Goal: Communication & Community: Participate in discussion

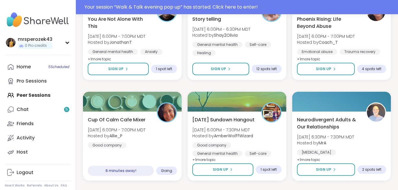
scroll to position [320, 0]
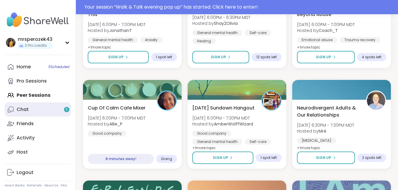
click at [52, 108] on link "Chat 5" at bounding box center [38, 109] width 66 height 14
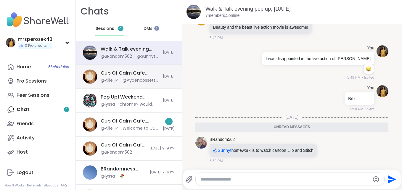
click at [109, 76] on div "Cup Of Calm Cafe Mixer, [DATE]" at bounding box center [130, 73] width 59 height 7
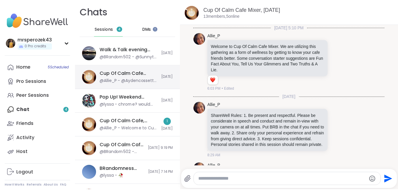
scroll to position [62, 0]
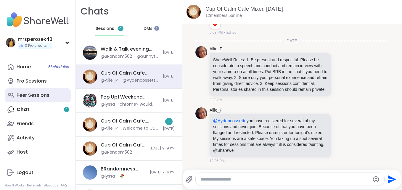
click at [28, 94] on div "Peer Sessions" at bounding box center [33, 95] width 33 height 7
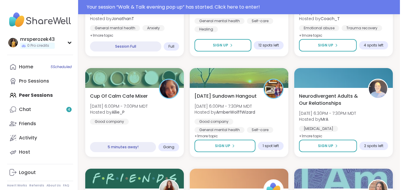
scroll to position [344, 0]
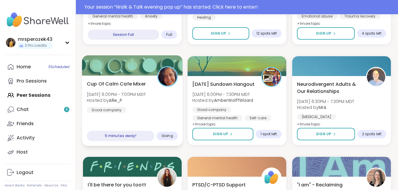
click at [111, 81] on span "Cup Of Calm Cafe Mixer" at bounding box center [116, 83] width 59 height 7
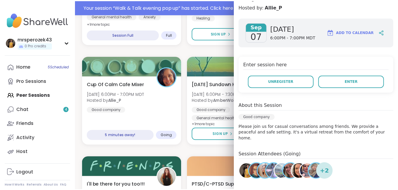
scroll to position [70, 0]
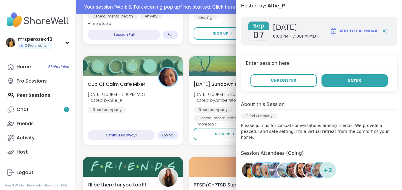
click at [326, 78] on button "Enter" at bounding box center [355, 80] width 66 height 12
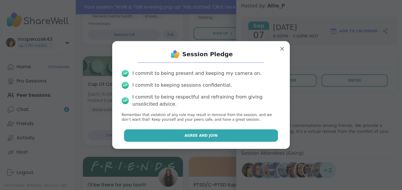
click at [189, 133] on span "Agree and Join" at bounding box center [201, 135] width 33 height 5
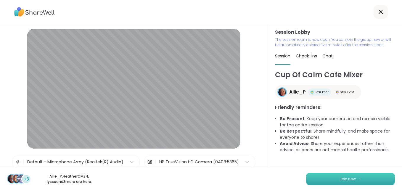
click at [340, 179] on span "Join now" at bounding box center [348, 179] width 16 height 5
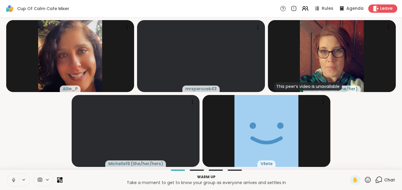
click at [13, 179] on icon at bounding box center [13, 179] width 1 height 3
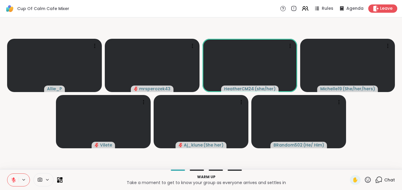
click at [384, 180] on span "Chat" at bounding box center [389, 180] width 11 height 6
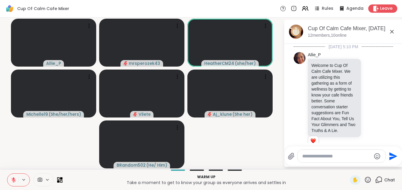
scroll to position [288, 0]
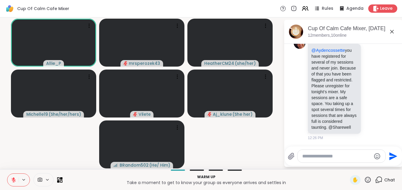
drag, startPoint x: 392, startPoint y: 31, endPoint x: 275, endPoint y: 116, distance: 145.3
click at [275, 116] on video-player-container "Allie_P mrsperozek43 HeatherCM24 ( she/her ) Michelle19 ( She/her/hers ) Vilete…" at bounding box center [142, 93] width 277 height 147
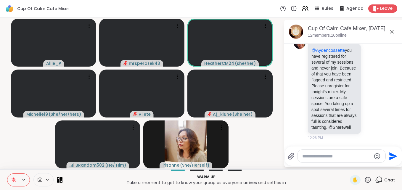
click at [392, 31] on icon at bounding box center [392, 31] width 7 height 7
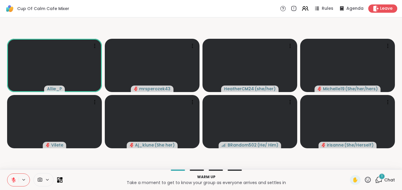
click at [379, 177] on div "1" at bounding box center [382, 176] width 7 height 7
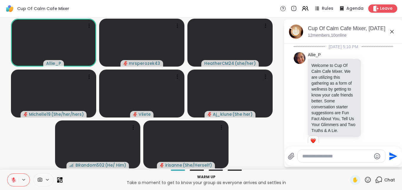
scroll to position [340, 0]
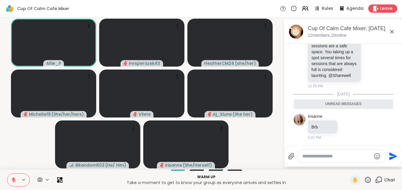
click at [321, 157] on textarea "Type your message" at bounding box center [336, 156] width 69 height 6
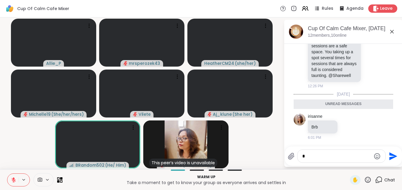
click at [321, 157] on textarea "*" at bounding box center [336, 156] width 69 height 6
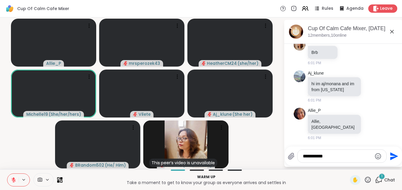
scroll to position [395, 0]
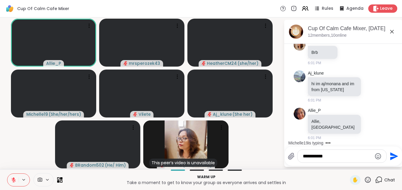
click at [10, 179] on button at bounding box center [12, 180] width 11 height 12
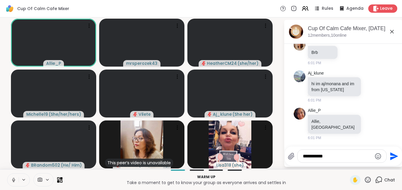
click at [10, 179] on button at bounding box center [12, 180] width 11 height 12
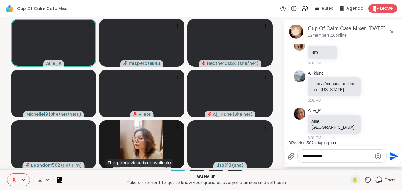
click at [13, 179] on icon at bounding box center [14, 178] width 2 height 2
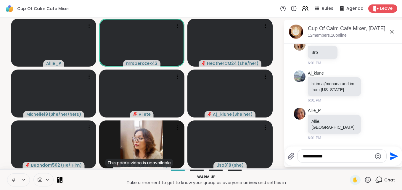
click at [13, 179] on icon at bounding box center [13, 179] width 5 height 5
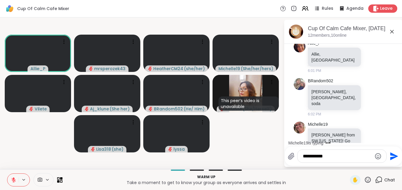
scroll to position [476, 0]
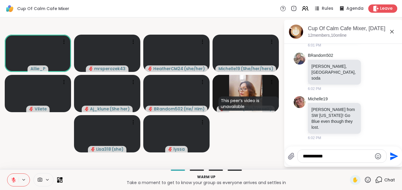
click at [335, 155] on textarea "**********" at bounding box center [337, 156] width 69 height 6
type textarea "**********"
click at [391, 154] on icon "Send" at bounding box center [394, 156] width 8 height 8
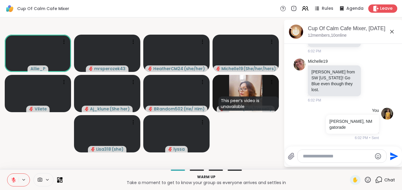
click at [329, 156] on textarea "Type your message" at bounding box center [337, 156] width 69 height 6
click at [329, 156] on textarea "*" at bounding box center [337, 156] width 69 height 6
type textarea "*"
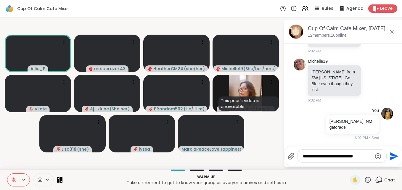
type textarea "**********"
click at [392, 155] on icon "Send" at bounding box center [394, 156] width 8 height 8
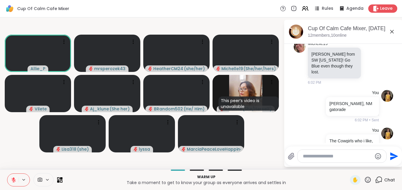
scroll to position [545, 0]
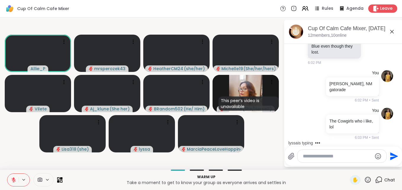
click at [392, 30] on icon at bounding box center [392, 31] width 7 height 7
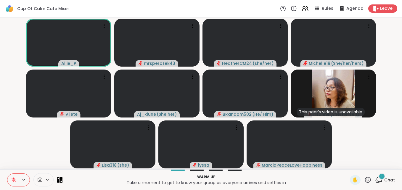
click at [381, 176] on span "1" at bounding box center [381, 176] width 1 height 5
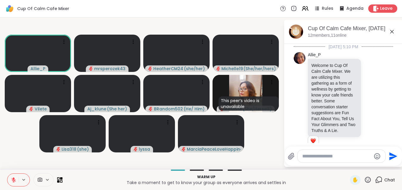
scroll to position [591, 0]
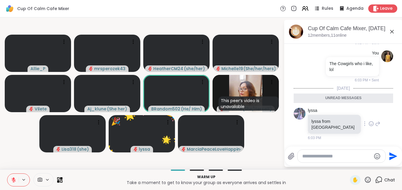
click at [369, 127] on icon at bounding box center [371, 124] width 5 height 6
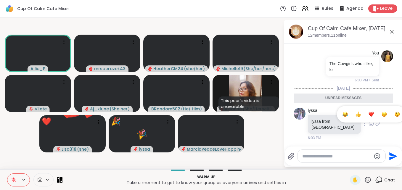
click at [343, 117] on div "Select Reaction: Joy" at bounding box center [345, 114] width 5 height 5
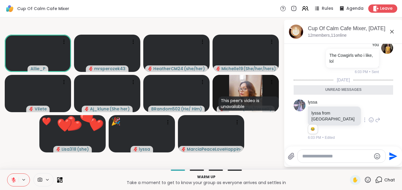
scroll to position [599, 0]
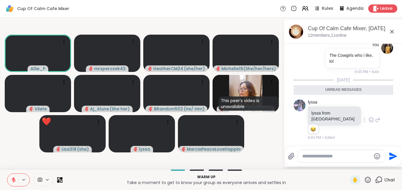
click at [391, 32] on icon at bounding box center [392, 31] width 7 height 7
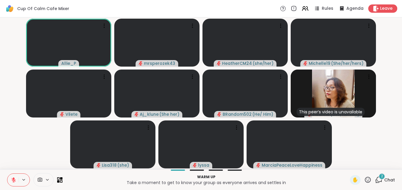
click at [375, 176] on icon at bounding box center [378, 179] width 7 height 7
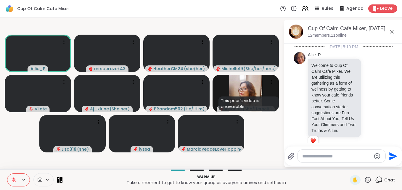
scroll to position [662, 0]
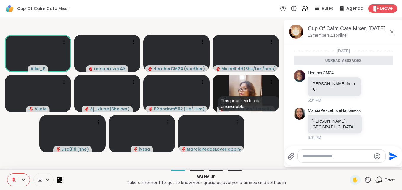
click at [392, 30] on icon at bounding box center [392, 31] width 7 height 7
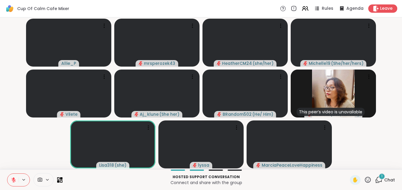
click at [381, 174] on span "1" at bounding box center [381, 176] width 1 height 5
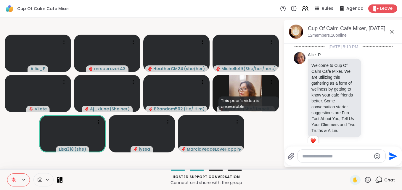
scroll to position [706, 0]
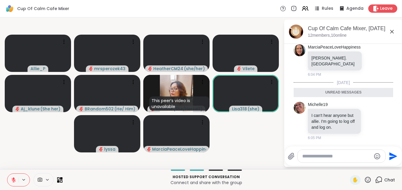
click at [391, 31] on icon at bounding box center [392, 31] width 7 height 7
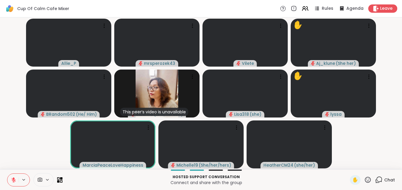
click at [375, 178] on icon at bounding box center [378, 179] width 7 height 7
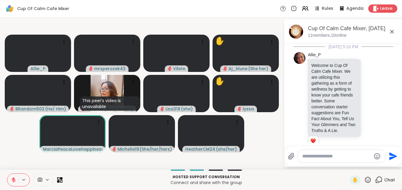
scroll to position [686, 0]
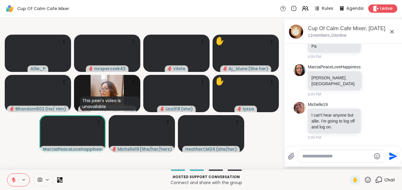
click at [312, 154] on textarea "Type your message" at bounding box center [336, 156] width 69 height 6
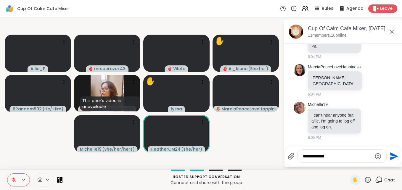
type textarea "**********"
click at [393, 153] on icon "Send" at bounding box center [393, 156] width 9 height 9
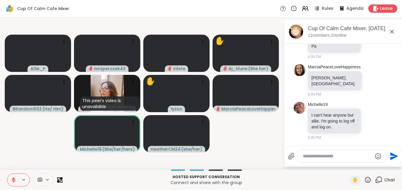
scroll to position [717, 0]
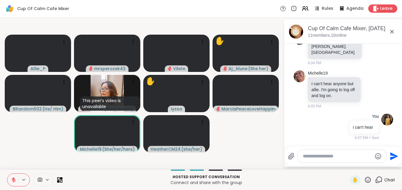
click at [387, 150] on button "Send" at bounding box center [393, 156] width 13 height 13
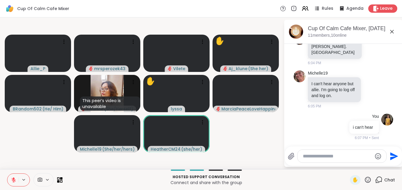
click at [315, 157] on textarea "Type your message" at bounding box center [337, 156] width 69 height 6
type textarea "*"
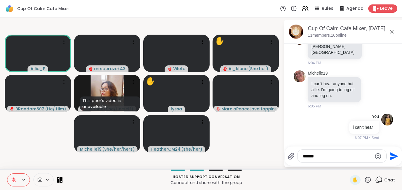
type textarea "******"
click at [391, 153] on icon "Send" at bounding box center [394, 156] width 8 height 8
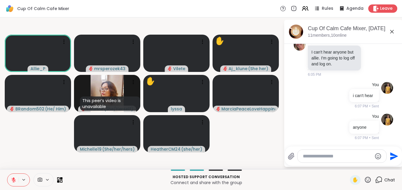
click at [391, 31] on icon at bounding box center [392, 32] width 4 height 4
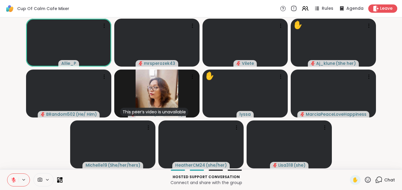
click at [294, 8] on icon at bounding box center [294, 7] width 0 height 1
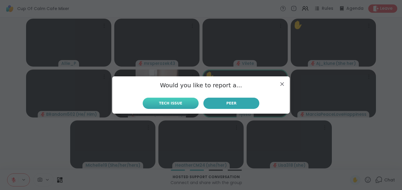
click at [158, 101] on button "Tech Issue" at bounding box center [171, 103] width 56 height 11
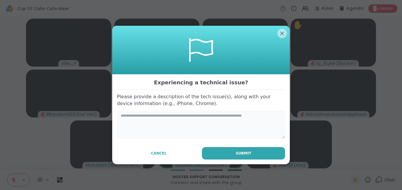
click at [136, 118] on textarea at bounding box center [201, 124] width 168 height 28
click at [130, 105] on p "Please provide a description of the tech issue(s), along with your device infor…" at bounding box center [201, 100] width 168 height 13
click at [132, 116] on textarea at bounding box center [201, 124] width 168 height 28
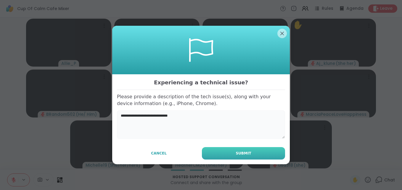
type textarea "**********"
click at [226, 155] on button "Submit" at bounding box center [243, 153] width 83 height 12
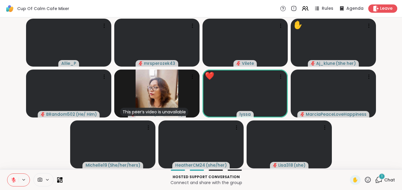
click at [377, 180] on icon at bounding box center [378, 179] width 7 height 7
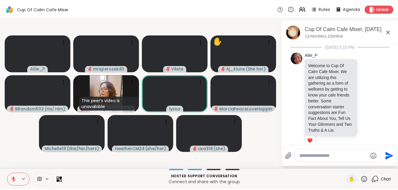
scroll to position [826, 0]
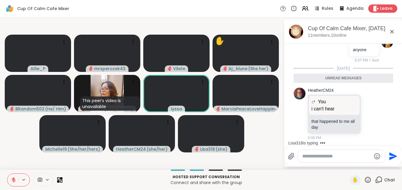
click at [312, 154] on textarea "Type your message" at bounding box center [336, 156] width 69 height 6
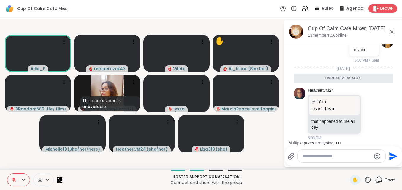
type textarea "*"
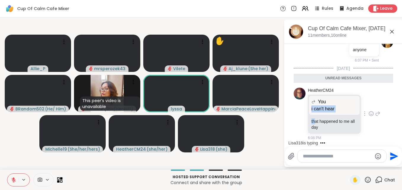
drag, startPoint x: 307, startPoint y: 107, endPoint x: 315, endPoint y: 116, distance: 12.1
click at [315, 116] on div "HeatherCM24 You i can't hear i can't hear that happened to me all day 6:08 PM" at bounding box center [344, 114] width 100 height 58
click at [380, 7] on span "Leave" at bounding box center [386, 9] width 13 height 6
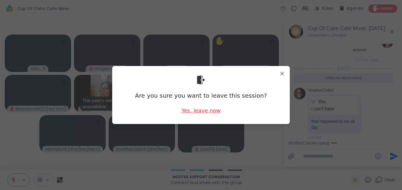
click at [188, 109] on div "Yes, leave now" at bounding box center [201, 110] width 39 height 7
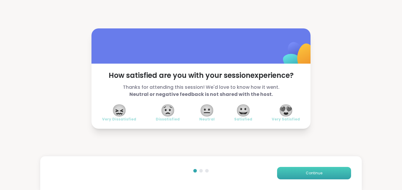
click at [285, 173] on button "Continue" at bounding box center [314, 173] width 74 height 12
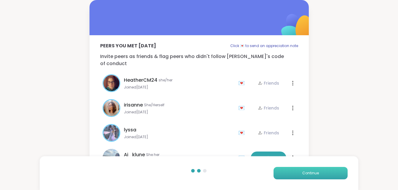
click at [285, 173] on button "Continue" at bounding box center [310, 173] width 74 height 12
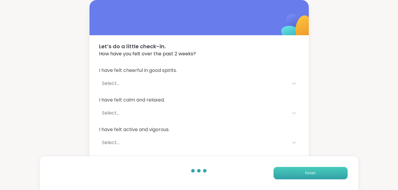
click at [285, 173] on button "Finish" at bounding box center [310, 173] width 74 height 12
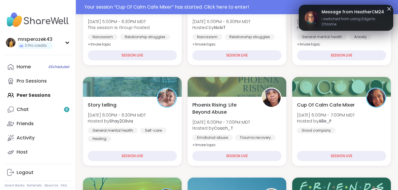
scroll to position [124, 0]
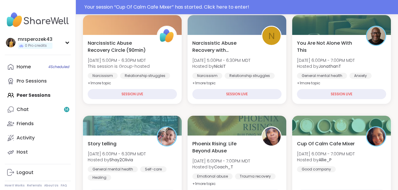
scroll to position [107, 0]
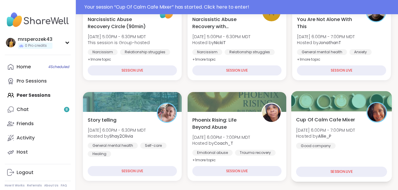
click at [315, 130] on span "[DATE] 6:00PM - 7:00PM MDT" at bounding box center [325, 130] width 59 height 6
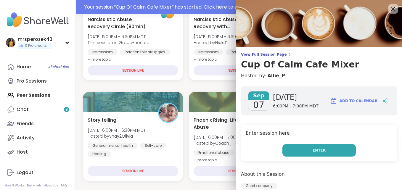
click at [316, 147] on button "Enter" at bounding box center [319, 150] width 73 height 12
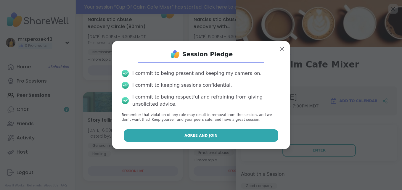
click at [246, 132] on button "Agree and Join" at bounding box center [201, 135] width 154 height 12
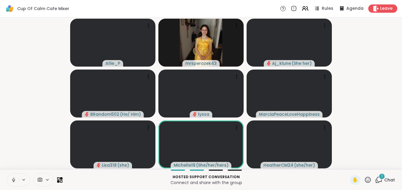
click at [13, 177] on button at bounding box center [12, 180] width 11 height 12
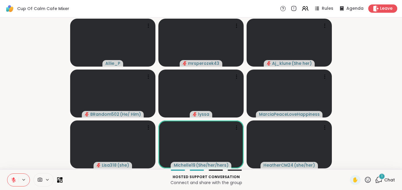
click at [381, 176] on span "1" at bounding box center [381, 176] width 1 height 5
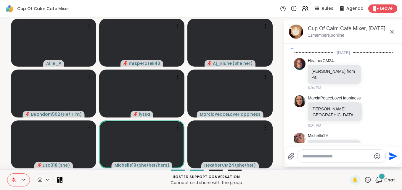
scroll to position [1922, 0]
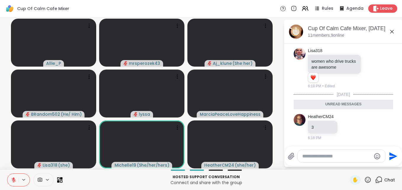
click at [393, 32] on icon at bounding box center [392, 31] width 7 height 7
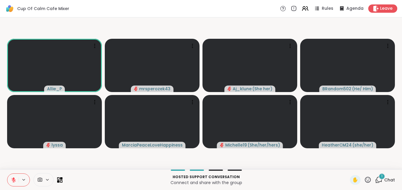
click at [379, 175] on div "1" at bounding box center [382, 176] width 7 height 7
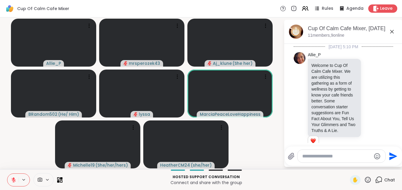
scroll to position [1962, 0]
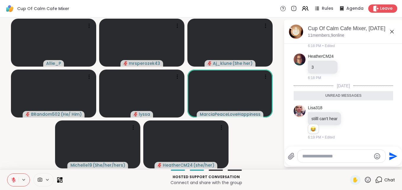
click at [391, 31] on icon at bounding box center [392, 31] width 7 height 7
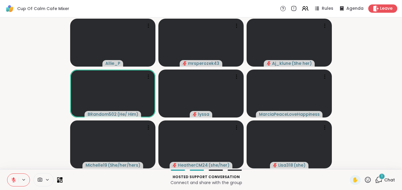
click at [381, 177] on span "1" at bounding box center [381, 176] width 1 height 5
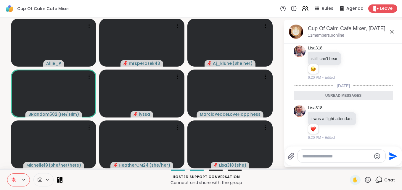
scroll to position [2008, 0]
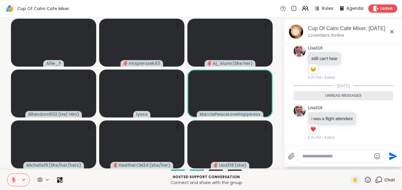
click at [391, 31] on icon at bounding box center [392, 31] width 7 height 7
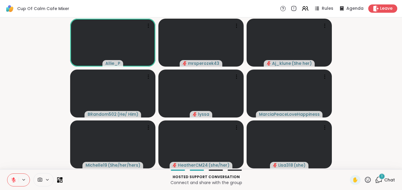
click at [379, 177] on div "1" at bounding box center [382, 176] width 7 height 7
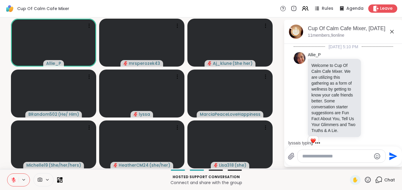
scroll to position [2039, 0]
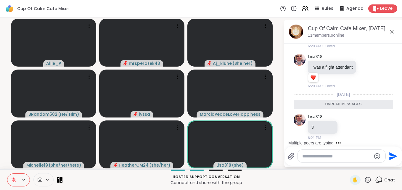
click at [391, 32] on icon at bounding box center [392, 31] width 7 height 7
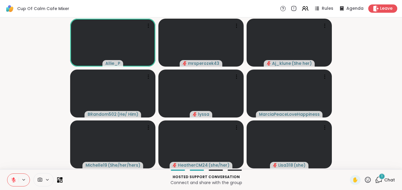
click at [379, 175] on div "1" at bounding box center [382, 176] width 7 height 7
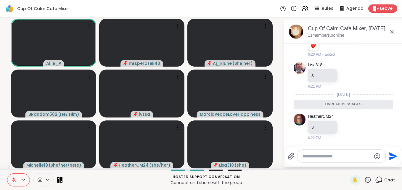
scroll to position [2147, 0]
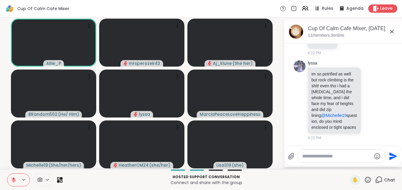
click at [392, 31] on icon at bounding box center [392, 32] width 4 height 4
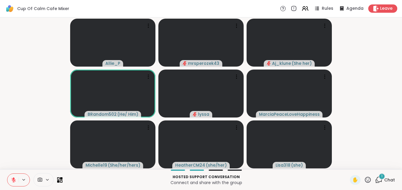
click at [381, 175] on span "1" at bounding box center [381, 176] width 1 height 5
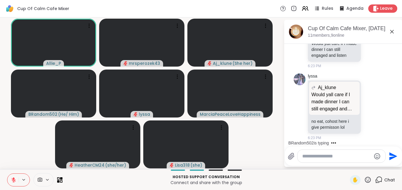
scroll to position [2306, 0]
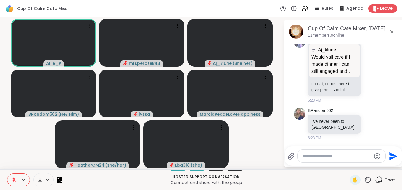
click at [391, 32] on icon at bounding box center [392, 31] width 7 height 7
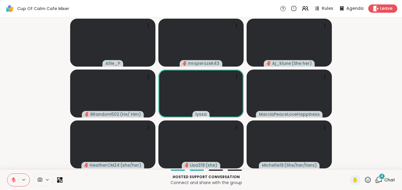
click at [381, 176] on span "4" at bounding box center [382, 176] width 2 height 5
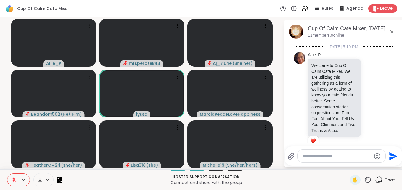
scroll to position [2458, 0]
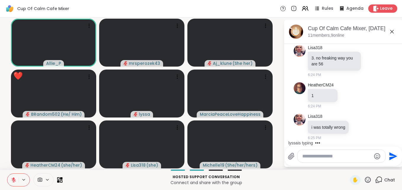
click at [391, 31] on icon at bounding box center [392, 31] width 7 height 7
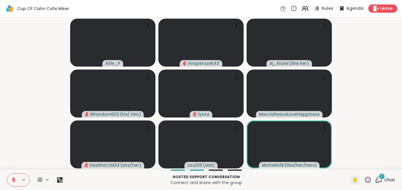
click at [12, 177] on button at bounding box center [12, 180] width 11 height 12
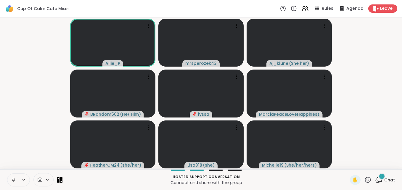
click at [12, 177] on button at bounding box center [12, 180] width 11 height 12
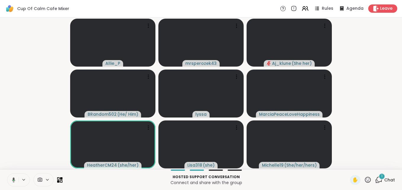
click at [12, 177] on button at bounding box center [13, 180] width 12 height 12
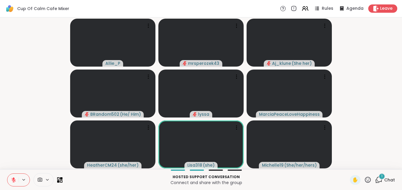
click at [379, 176] on div "1" at bounding box center [382, 176] width 7 height 7
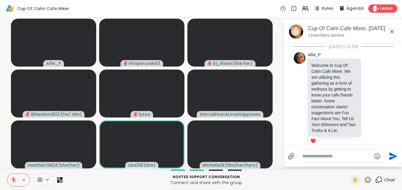
scroll to position [2496, 0]
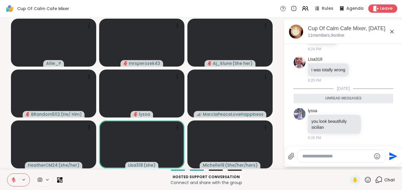
click at [391, 32] on icon at bounding box center [392, 32] width 4 height 4
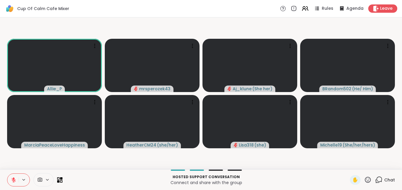
click at [376, 179] on icon at bounding box center [378, 179] width 7 height 7
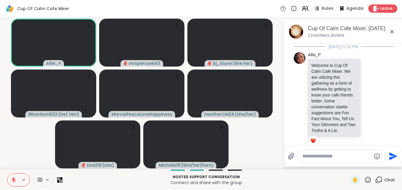
scroll to position [2476, 0]
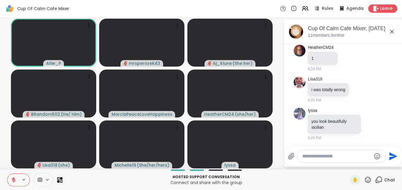
click at [392, 31] on icon at bounding box center [392, 31] width 7 height 7
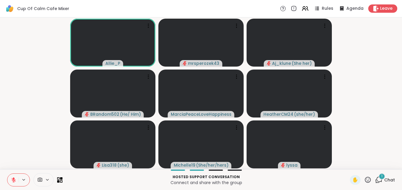
click at [381, 176] on span "1" at bounding box center [381, 176] width 1 height 5
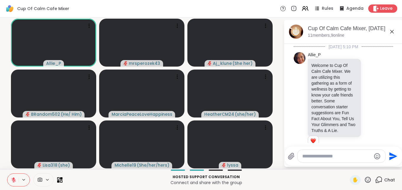
scroll to position [2533, 0]
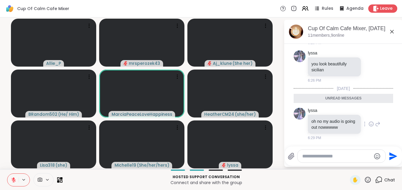
click at [375, 123] on icon at bounding box center [377, 124] width 5 height 7
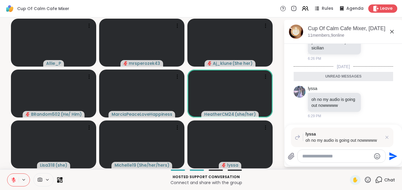
click at [325, 149] on div "lyssa oh no my audio is going out nowwwww Send" at bounding box center [343, 145] width 117 height 41
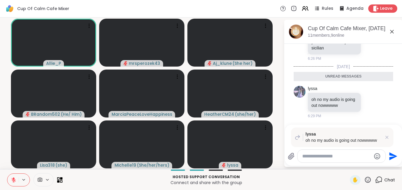
click at [324, 158] on textarea "Type your message" at bounding box center [336, 156] width 69 height 6
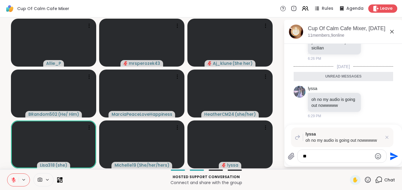
type textarea "*"
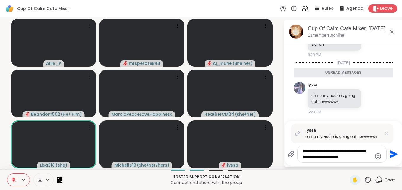
type textarea "**********"
click at [392, 155] on icon "Send" at bounding box center [393, 154] width 9 height 9
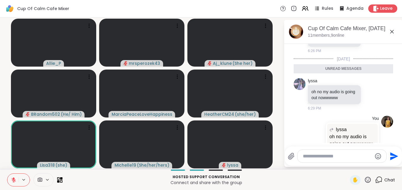
scroll to position [2597, 0]
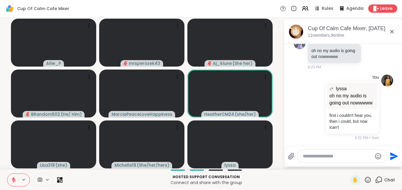
click at [390, 31] on icon at bounding box center [392, 31] width 7 height 7
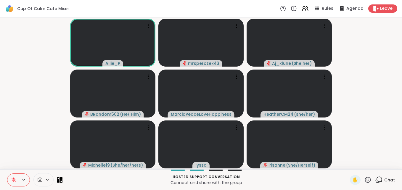
click at [376, 178] on icon at bounding box center [378, 179] width 7 height 7
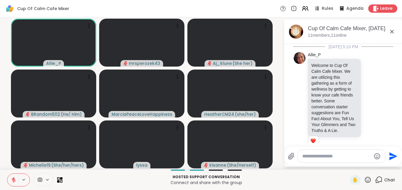
scroll to position [2557, 0]
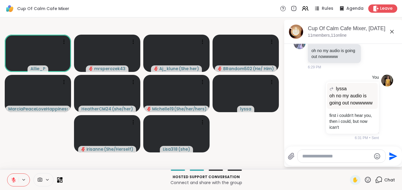
click at [393, 30] on icon at bounding box center [392, 31] width 7 height 7
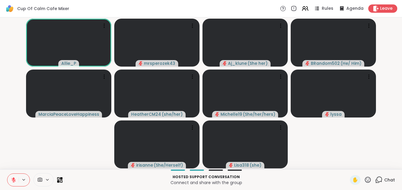
click at [377, 178] on icon at bounding box center [380, 179] width 6 height 5
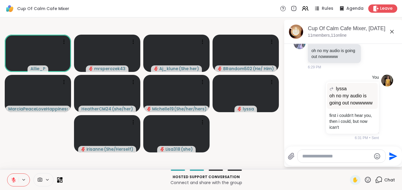
click at [320, 157] on textarea "Type your message" at bounding box center [336, 156] width 69 height 6
type textarea "**********"
click at [395, 154] on icon "Send" at bounding box center [393, 156] width 9 height 9
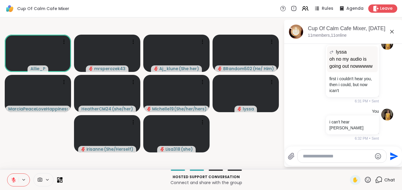
scroll to position [2588, 0]
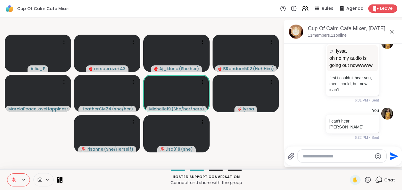
click at [392, 32] on icon at bounding box center [392, 32] width 4 height 4
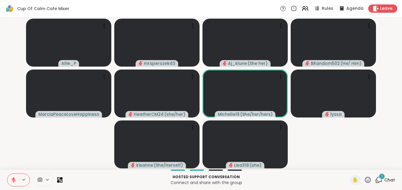
click at [379, 175] on div "1" at bounding box center [382, 176] width 7 height 7
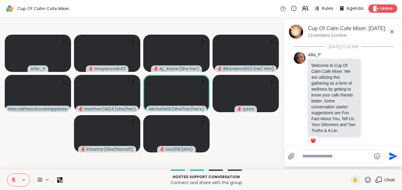
scroll to position [2646, 0]
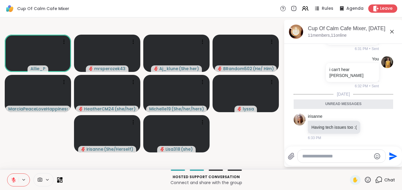
click at [392, 31] on icon at bounding box center [392, 31] width 7 height 7
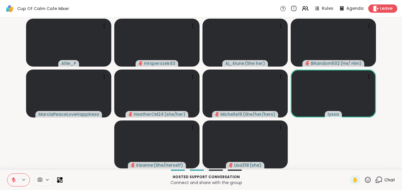
click at [294, 8] on icon at bounding box center [294, 7] width 0 height 1
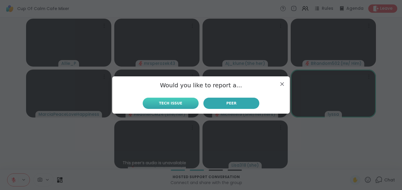
click at [159, 102] on span "Tech Issue" at bounding box center [170, 103] width 23 height 5
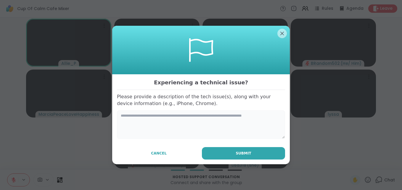
click at [161, 120] on textarea at bounding box center [201, 124] width 168 height 28
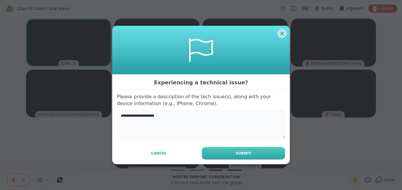
type textarea "**********"
click at [233, 151] on button "Submit" at bounding box center [243, 153] width 83 height 12
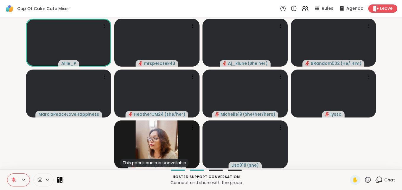
click at [13, 180] on icon at bounding box center [13, 179] width 5 height 5
click at [14, 179] on icon at bounding box center [13, 179] width 5 height 5
click at [375, 178] on icon at bounding box center [378, 179] width 7 height 7
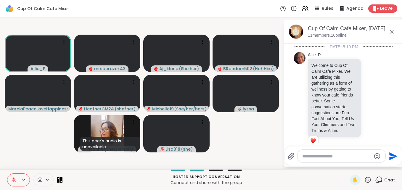
scroll to position [2626, 0]
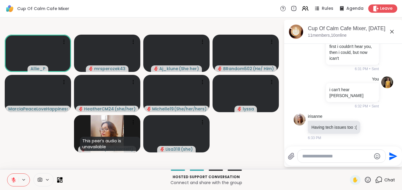
click at [392, 32] on icon at bounding box center [392, 32] width 4 height 4
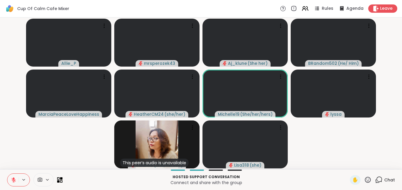
click at [375, 177] on icon at bounding box center [378, 179] width 7 height 7
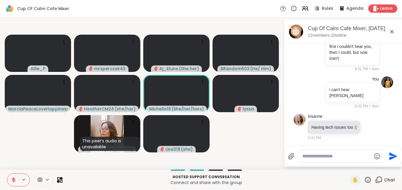
click at [318, 158] on textarea "Type your message" at bounding box center [336, 156] width 69 height 6
type textarea "*"
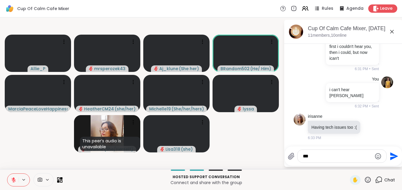
type textarea "***"
click at [393, 154] on icon "Send" at bounding box center [394, 156] width 8 height 8
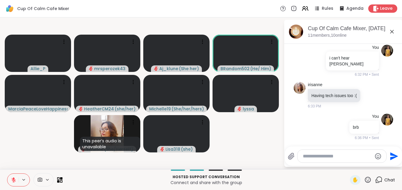
scroll to position [2657, 0]
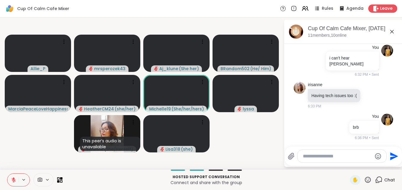
click at [392, 29] on icon at bounding box center [392, 31] width 7 height 7
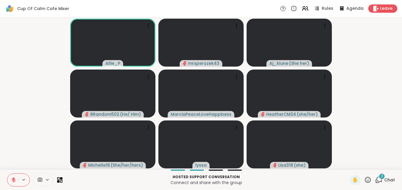
click at [379, 174] on div "2" at bounding box center [382, 176] width 7 height 7
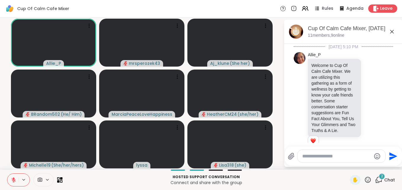
scroll to position [2784, 0]
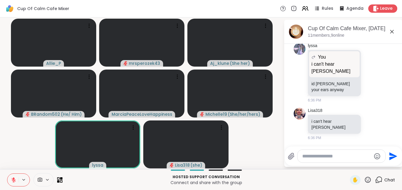
click at [391, 31] on icon at bounding box center [392, 31] width 7 height 7
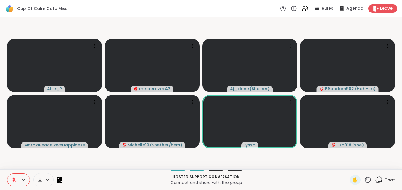
click at [391, 31] on video-player-container "Allie_P mrsperozek43 Aj_klune ( She her ) BRandom502 ( He/ Him ) MarciaPeaceLov…" at bounding box center [201, 93] width 395 height 147
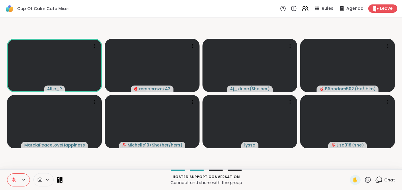
click at [391, 31] on video-player-container "Allie_P mrsperozek43 Aj_klune ( She her ) BRandom502 ( He/ Him ) MarciaPeaceLov…" at bounding box center [201, 93] width 395 height 147
click at [381, 174] on span "3" at bounding box center [382, 176] width 2 height 5
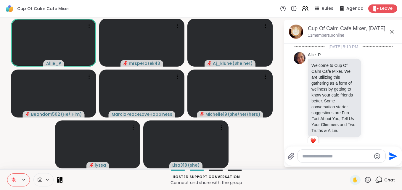
scroll to position [2890, 0]
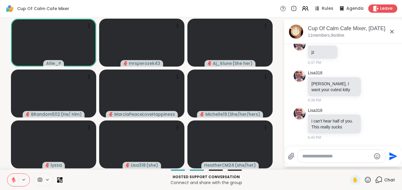
click at [12, 178] on icon at bounding box center [13, 179] width 5 height 5
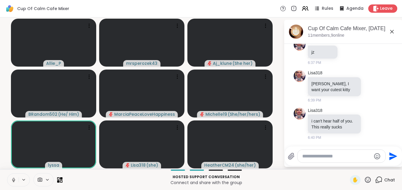
click at [13, 180] on icon at bounding box center [13, 179] width 5 height 5
click at [375, 124] on icon at bounding box center [377, 123] width 5 height 7
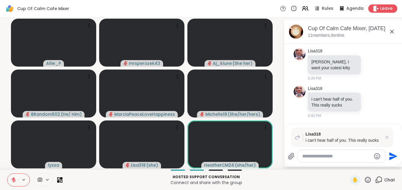
click at [321, 158] on div at bounding box center [342, 156] width 88 height 13
click at [319, 156] on textarea "Type your message" at bounding box center [336, 156] width 69 height 6
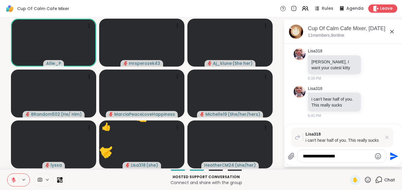
type textarea "**********"
click at [394, 154] on icon "Send" at bounding box center [393, 156] width 9 height 9
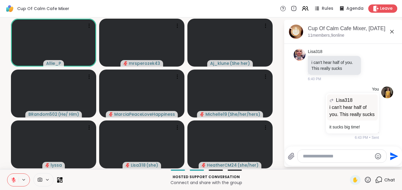
scroll to position [2973, 0]
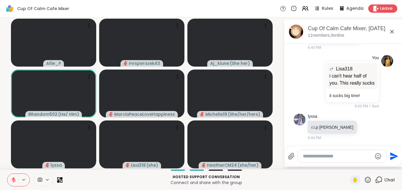
click at [392, 30] on icon at bounding box center [392, 31] width 7 height 7
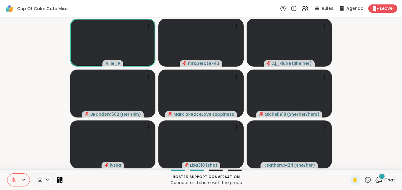
click at [379, 176] on div "1" at bounding box center [382, 176] width 7 height 7
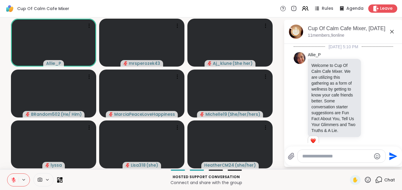
scroll to position [3054, 0]
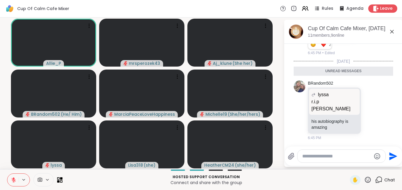
click at [393, 32] on icon at bounding box center [392, 31] width 7 height 7
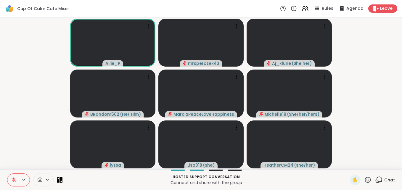
click at [12, 179] on icon at bounding box center [13, 179] width 5 height 5
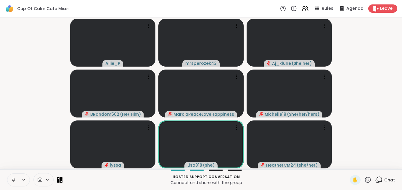
click at [12, 177] on icon at bounding box center [13, 179] width 5 height 5
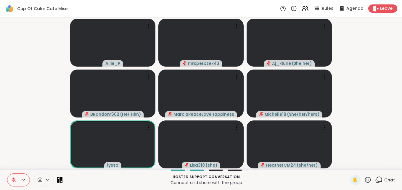
click at [375, 179] on icon at bounding box center [378, 179] width 7 height 7
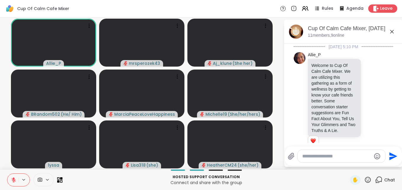
scroll to position [3034, 0]
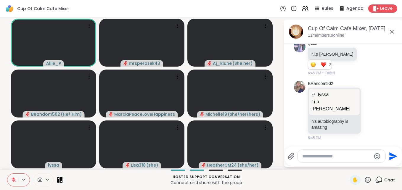
click at [392, 33] on icon at bounding box center [392, 31] width 7 height 7
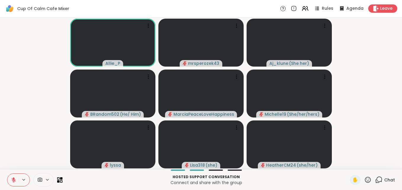
click at [14, 178] on icon at bounding box center [14, 178] width 2 height 2
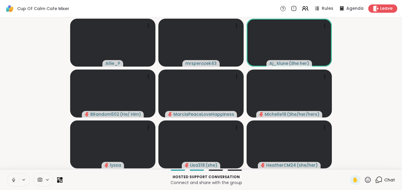
click at [14, 178] on icon at bounding box center [13, 179] width 5 height 5
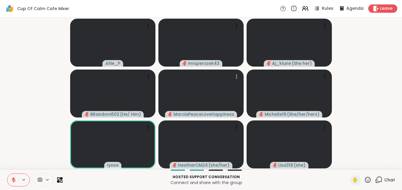
click at [294, 8] on icon at bounding box center [294, 7] width 0 height 1
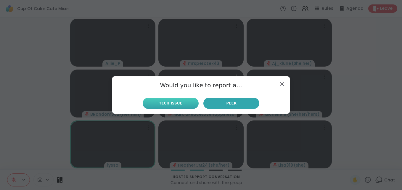
click at [162, 104] on span "Tech Issue" at bounding box center [170, 103] width 23 height 5
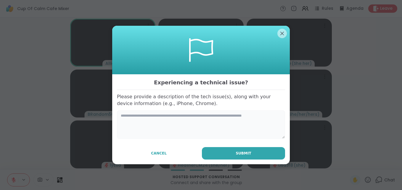
click at [143, 118] on textarea at bounding box center [201, 124] width 168 height 28
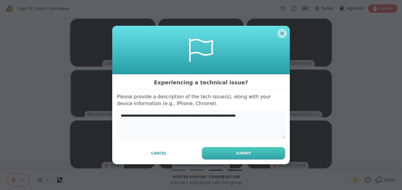
type textarea "**********"
click at [242, 152] on span "Submit" at bounding box center [243, 153] width 15 height 5
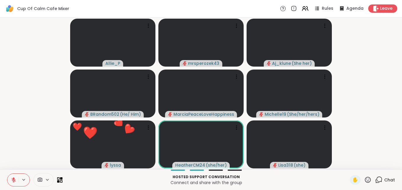
click at [377, 178] on icon at bounding box center [380, 179] width 6 height 5
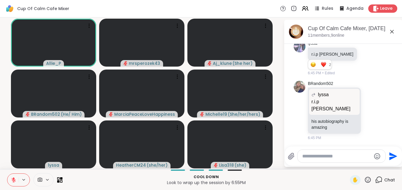
click at [392, 31] on icon at bounding box center [392, 32] width 4 height 4
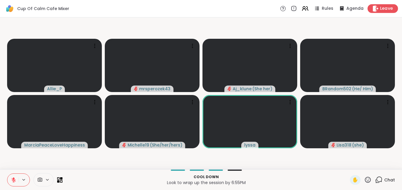
click at [373, 9] on icon at bounding box center [376, 8] width 6 height 6
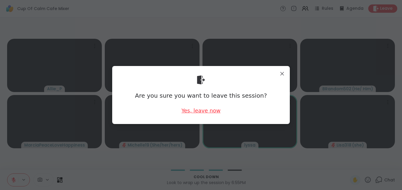
click at [199, 109] on div "Yes, leave now" at bounding box center [201, 110] width 39 height 7
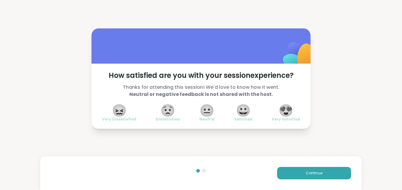
click at [163, 111] on span "😟" at bounding box center [168, 110] width 15 height 11
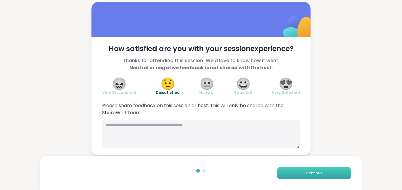
click at [301, 170] on button "Continue" at bounding box center [314, 173] width 74 height 12
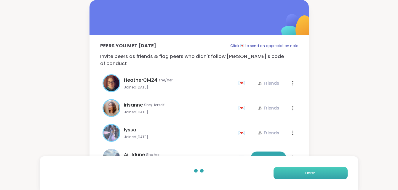
click at [301, 170] on button "Finish" at bounding box center [310, 173] width 74 height 12
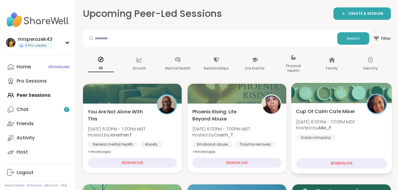
click at [315, 129] on span "Hosted by Allie_P" at bounding box center [325, 128] width 59 height 6
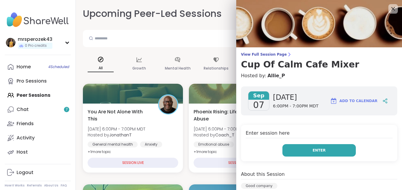
click at [299, 152] on button "Enter" at bounding box center [319, 150] width 73 height 12
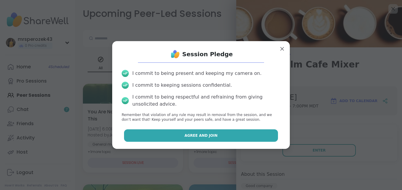
click at [243, 137] on button "Agree and Join" at bounding box center [201, 135] width 154 height 12
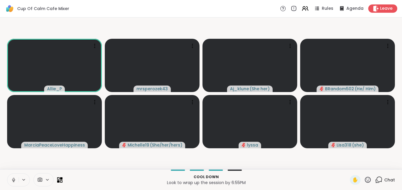
click at [13, 179] on icon at bounding box center [13, 179] width 1 height 3
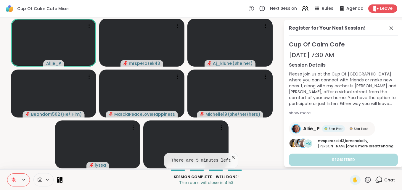
click at [231, 156] on icon at bounding box center [233, 157] width 6 height 6
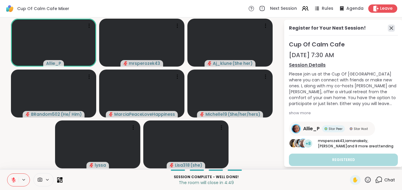
click at [388, 28] on icon at bounding box center [391, 28] width 7 height 7
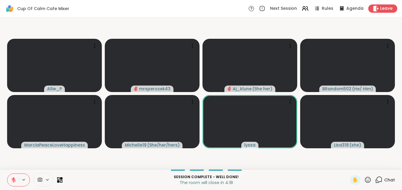
click at [375, 179] on icon at bounding box center [378, 179] width 7 height 7
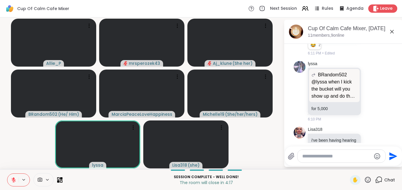
scroll to position [3042, 0]
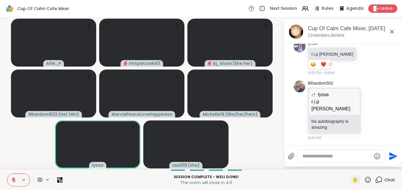
click at [392, 33] on icon at bounding box center [392, 31] width 7 height 7
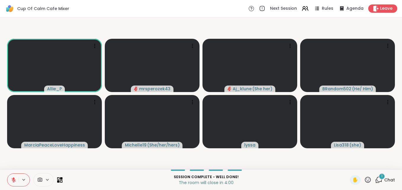
click at [379, 176] on div "1" at bounding box center [382, 176] width 7 height 7
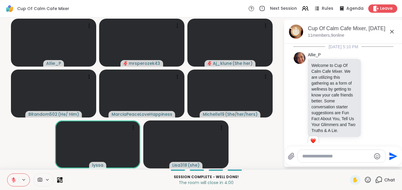
scroll to position [3120, 0]
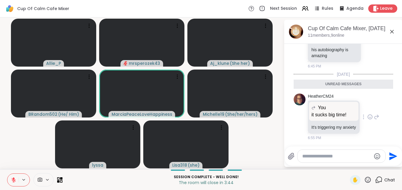
click at [374, 114] on icon at bounding box center [376, 116] width 5 height 7
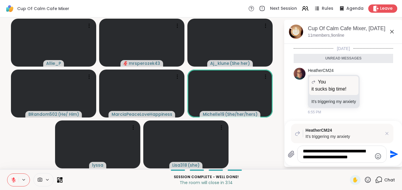
type textarea "**********"
click at [393, 151] on icon "Send" at bounding box center [393, 154] width 9 height 9
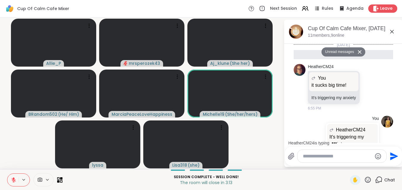
scroll to position [3182, 0]
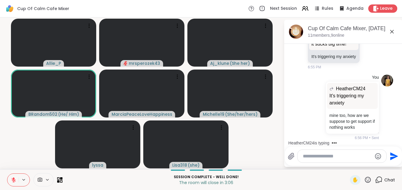
click at [392, 31] on icon at bounding box center [392, 31] width 7 height 7
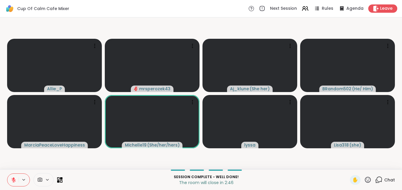
click at [376, 178] on icon at bounding box center [378, 179] width 7 height 7
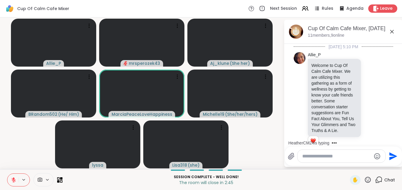
scroll to position [3176, 0]
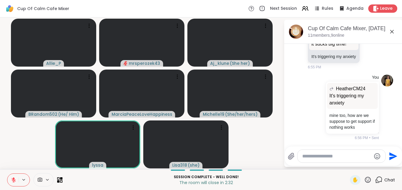
click at [391, 31] on icon at bounding box center [392, 31] width 7 height 7
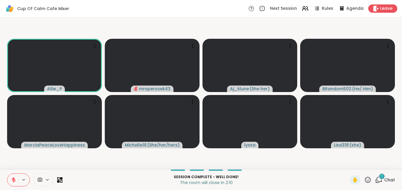
click at [379, 177] on div "1" at bounding box center [382, 176] width 7 height 7
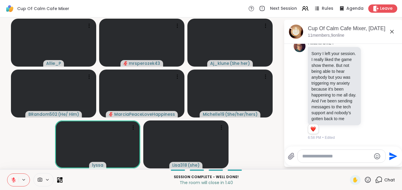
scroll to position [3313, 0]
click at [392, 31] on icon at bounding box center [392, 31] width 7 height 7
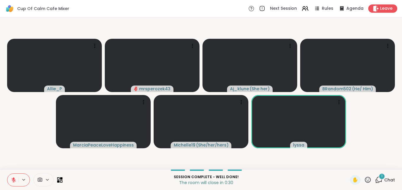
click at [381, 174] on span "1" at bounding box center [381, 176] width 1 height 5
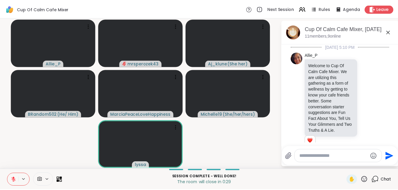
scroll to position [3374, 0]
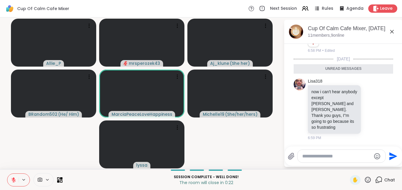
click at [394, 31] on icon at bounding box center [392, 31] width 7 height 7
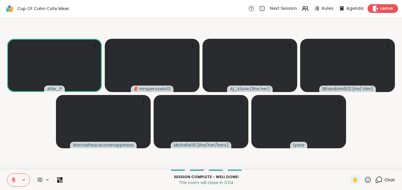
click at [380, 7] on span "Leave" at bounding box center [386, 9] width 13 height 6
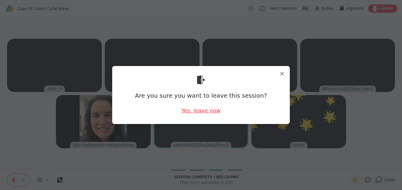
click at [188, 109] on div "Yes, leave now" at bounding box center [201, 110] width 39 height 7
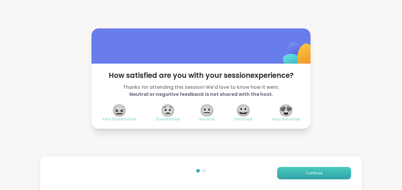
click at [316, 175] on span "Continue" at bounding box center [314, 173] width 17 height 5
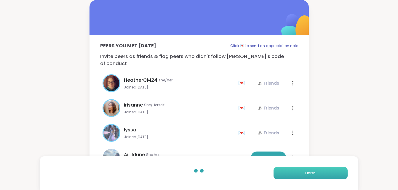
click at [316, 175] on button "Finish" at bounding box center [310, 173] width 74 height 12
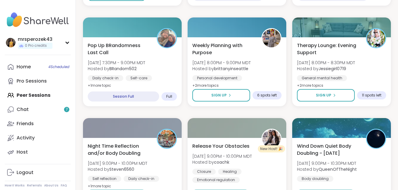
scroll to position [269, 0]
